Goal: Information Seeking & Learning: Learn about a topic

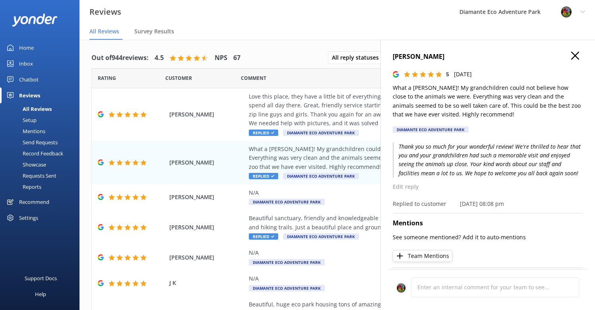
click at [38, 47] on link "Home" at bounding box center [39, 48] width 79 height 16
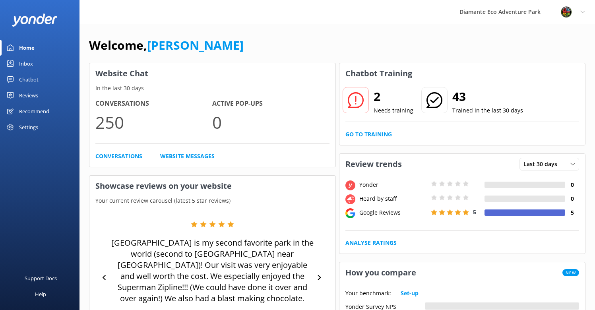
click at [375, 135] on link "Go to Training" at bounding box center [368, 134] width 47 height 9
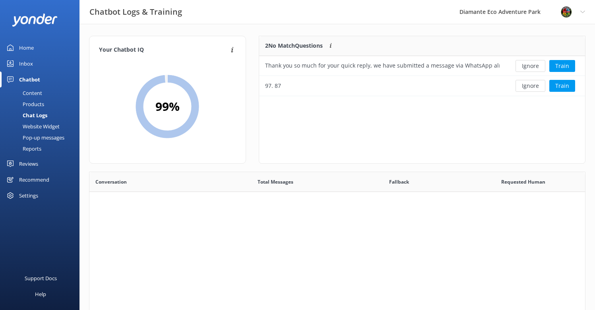
scroll to position [60, 326]
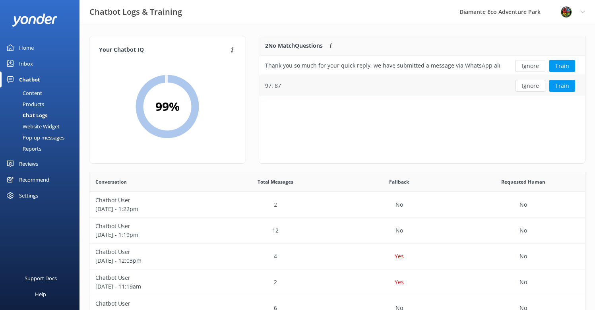
click at [386, 85] on div "97. 87" at bounding box center [382, 86] width 246 height 20
click at [272, 85] on div "97. 87" at bounding box center [273, 85] width 16 height 9
